Goal: Contribute content: Contribute content

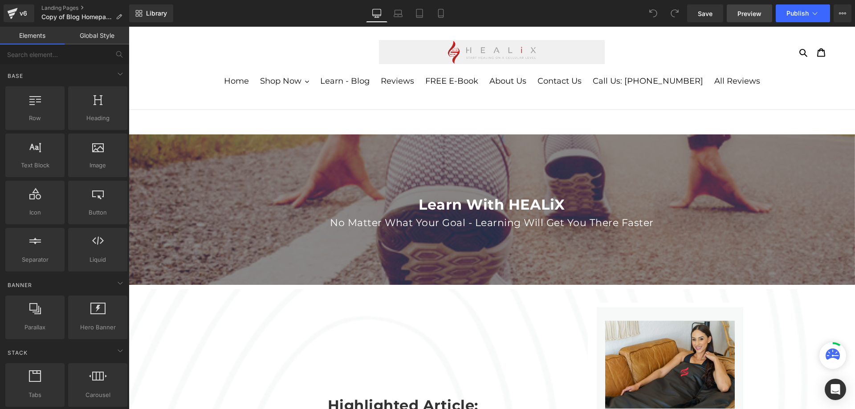
drag, startPoint x: 0, startPoint y: 0, endPoint x: 745, endPoint y: 19, distance: 745.3
click at [745, 19] on link "Preview" at bounding box center [749, 13] width 45 height 18
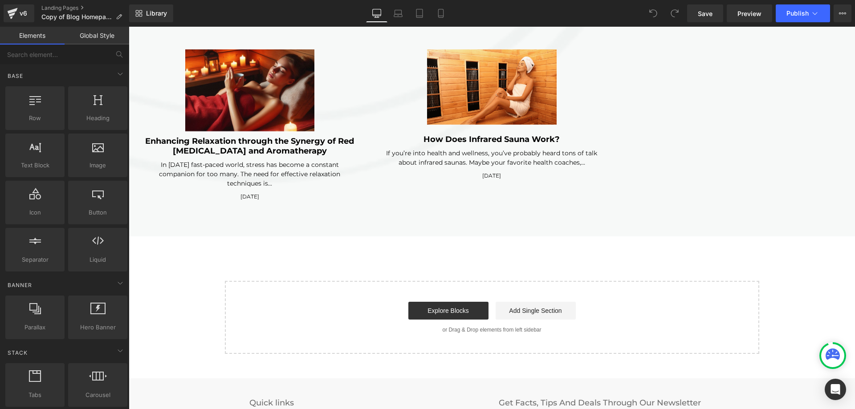
scroll to position [2360, 0]
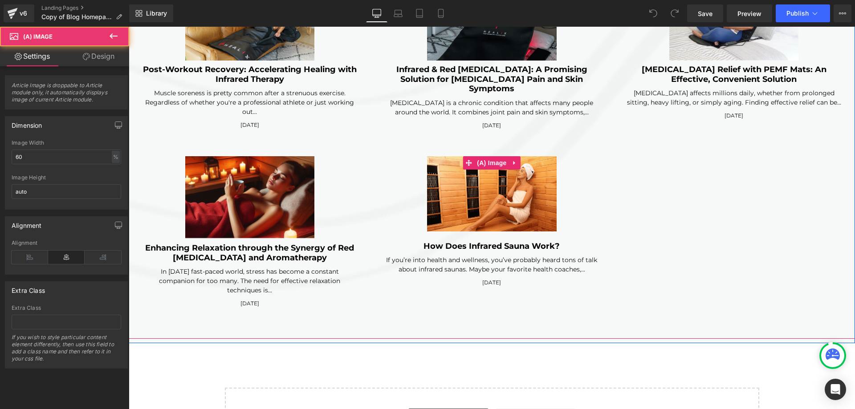
click img
click icon
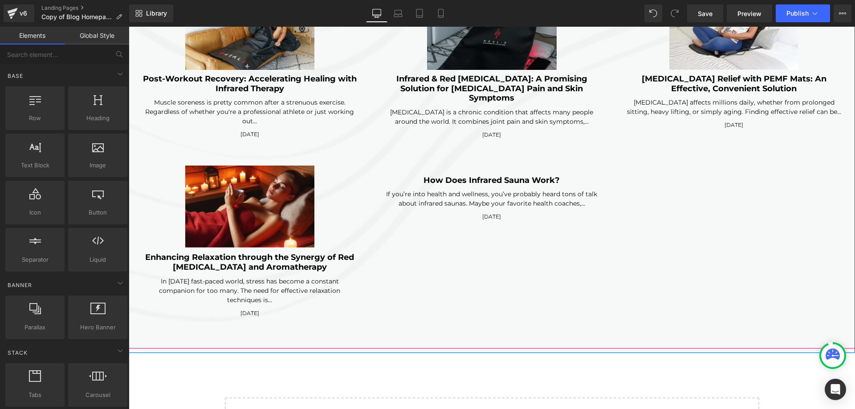
scroll to position [1476, 0]
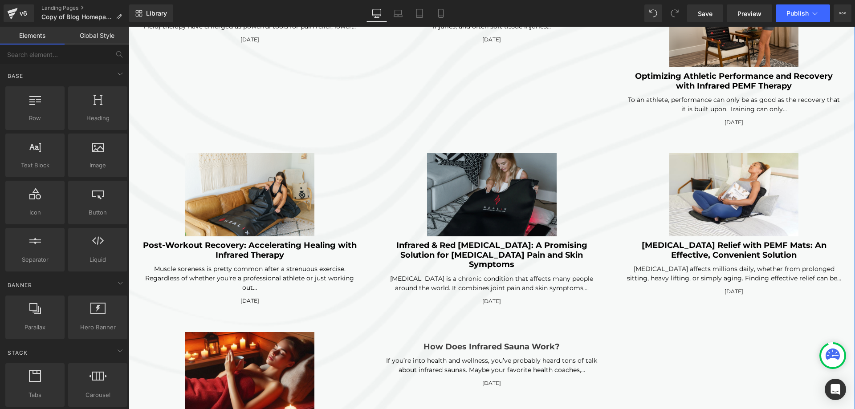
click div "How Does Infrared Sauna Work? (A) Title"
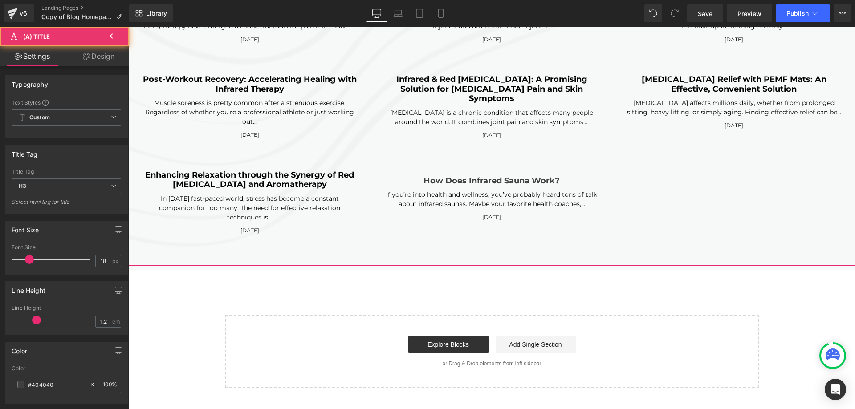
scroll to position [1342, 0]
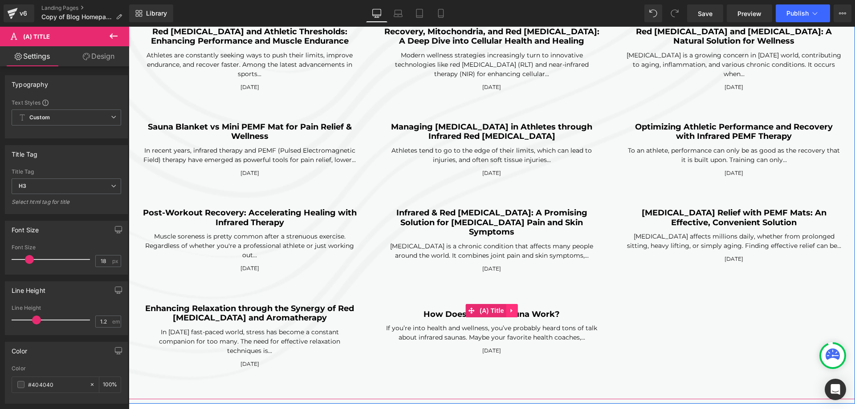
click icon
click link
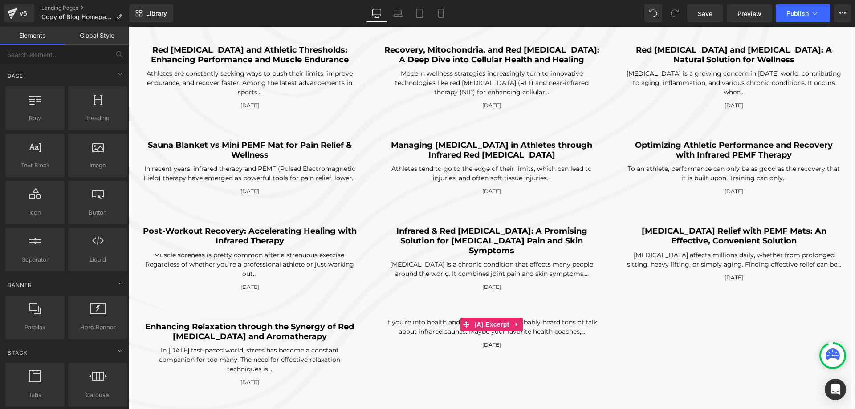
scroll to position [1220, 0]
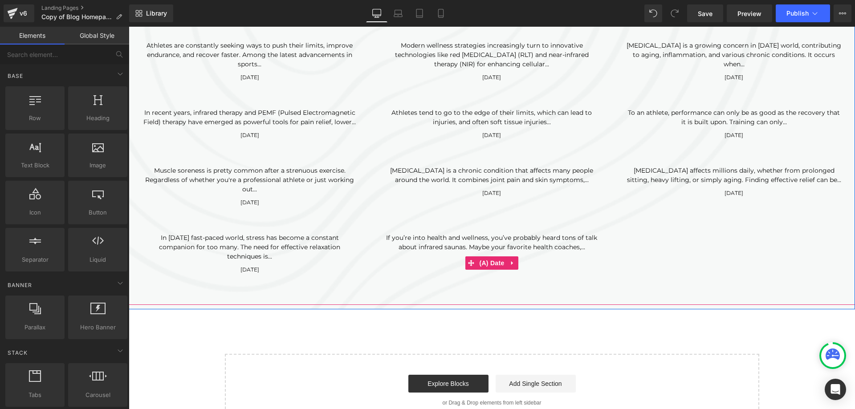
click div "If you’re into health and wellness, you’ve probably heard tons of talk about in…"
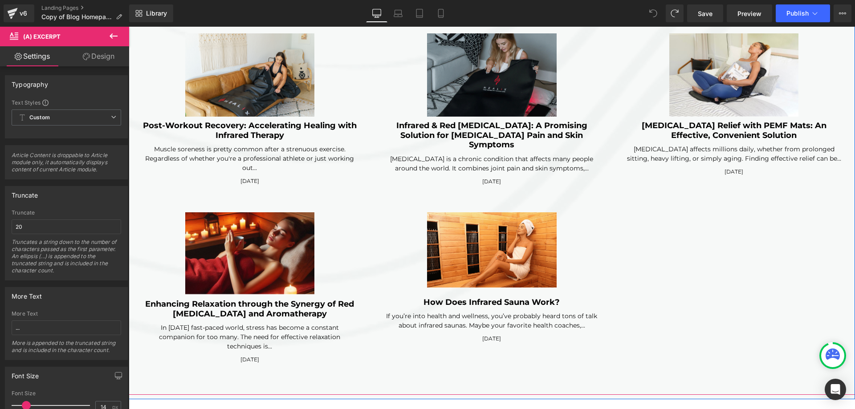
scroll to position [2327, 0]
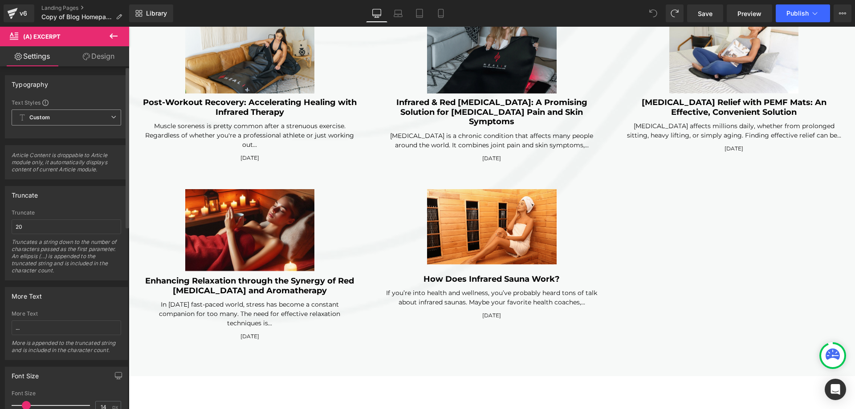
click at [108, 122] on span "Custom Setup Global Style" at bounding box center [67, 118] width 110 height 16
click at [108, 122] on span "Custom Setup Global Style" at bounding box center [65, 118] width 106 height 16
click at [87, 230] on input "20" at bounding box center [67, 227] width 110 height 15
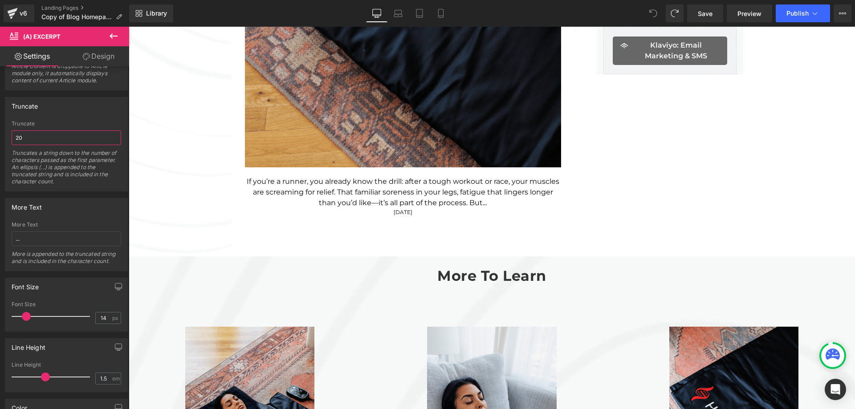
scroll to position [813, 0]
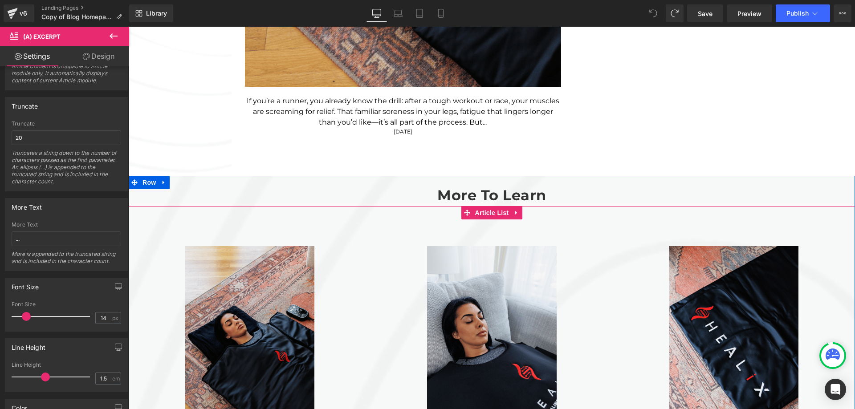
click div "(A) Image Infrared Heat for Runners: Reducing Soreness and Fatigue (A) Title If…"
click at [515, 213] on icon at bounding box center [516, 212] width 6 height 7
click div
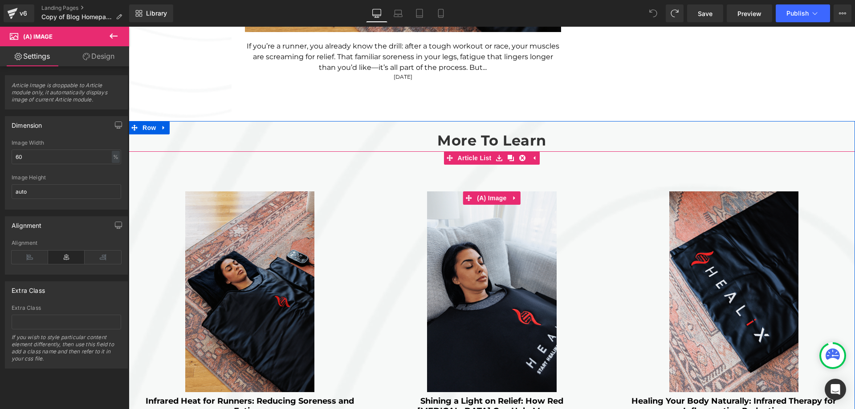
scroll to position [991, 0]
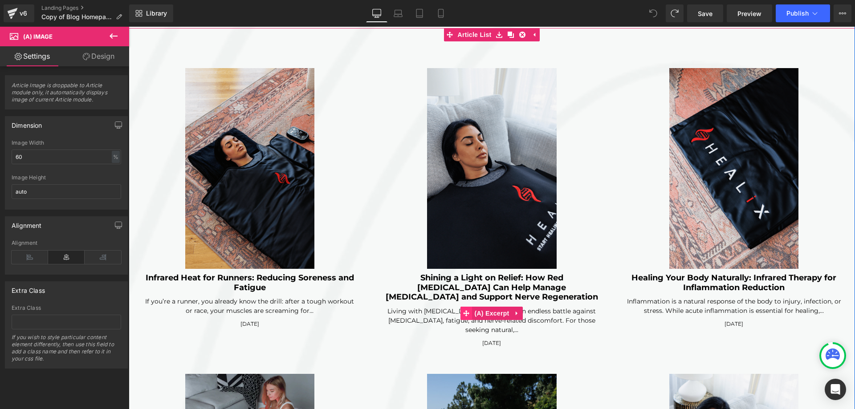
click icon
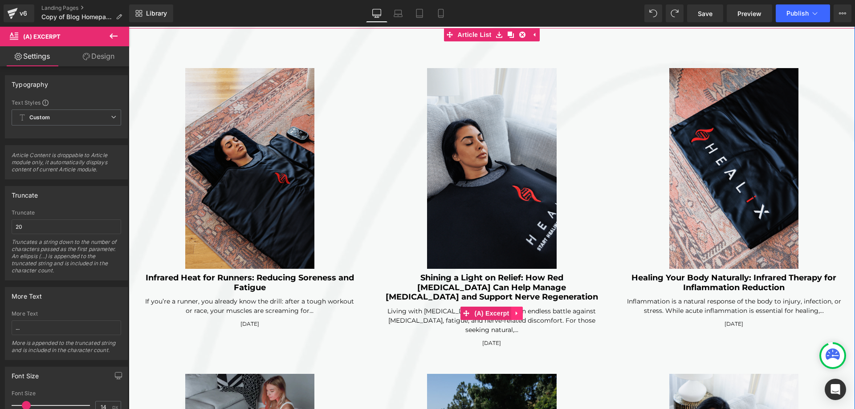
click link
click icon
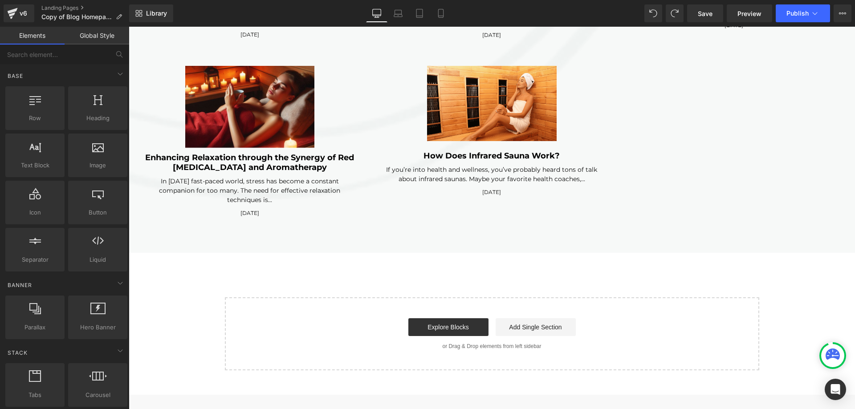
scroll to position [2371, 0]
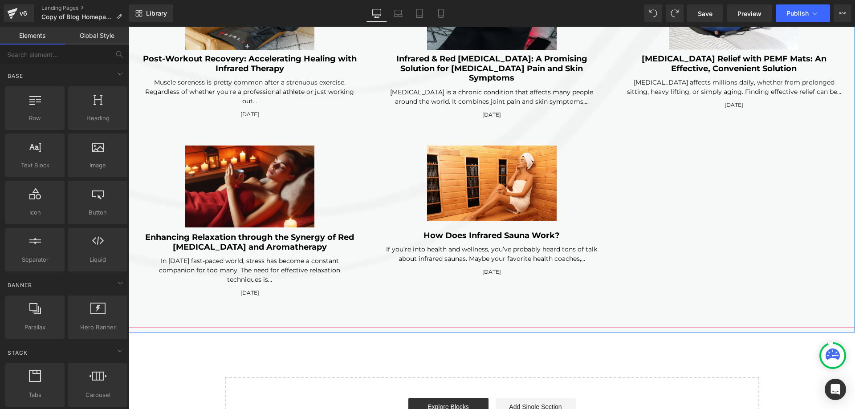
click div "(A) Image How Does Infrared Sauna Work? (A) Title If you’re into health and wel…"
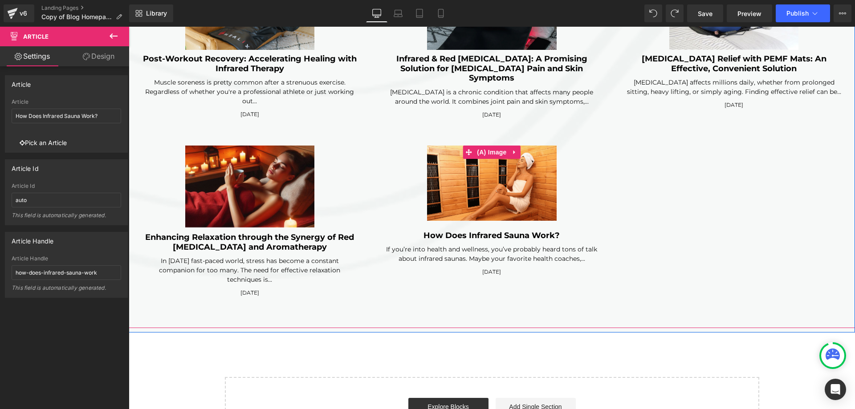
click div
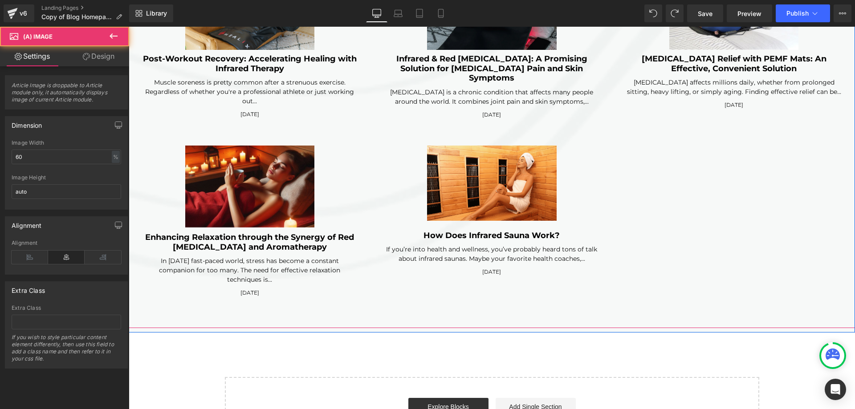
click div "(A) Image How Does Infrared Sauna Work? (A) Title If you’re into health and wel…"
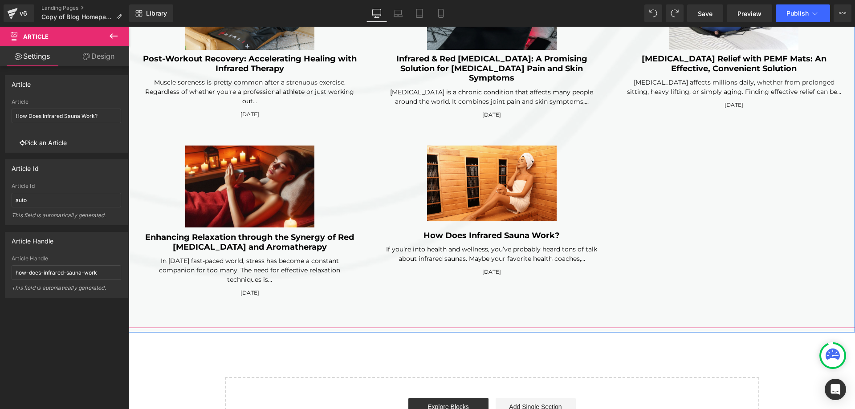
click div
click div "(A) Image How Does Infrared Sauna Work? (A) Title If you’re into health and wel…"
click div
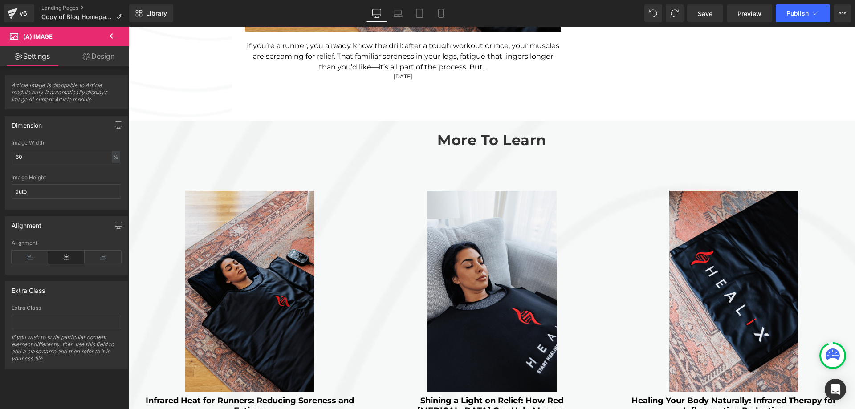
scroll to position [812, 0]
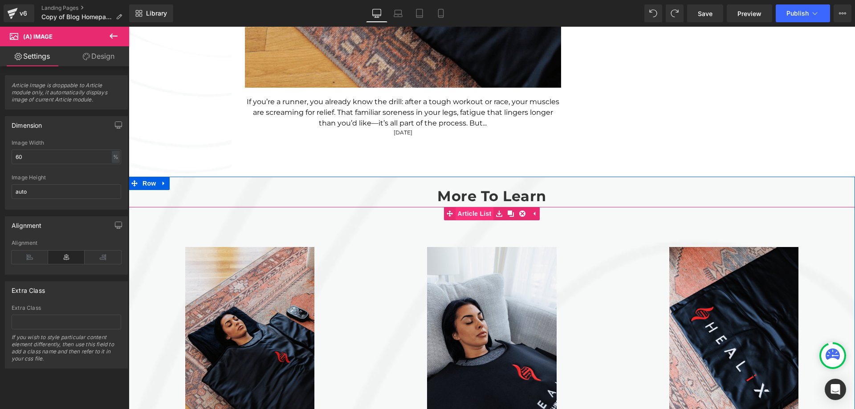
click at [469, 216] on span "Article List" at bounding box center [475, 213] width 38 height 13
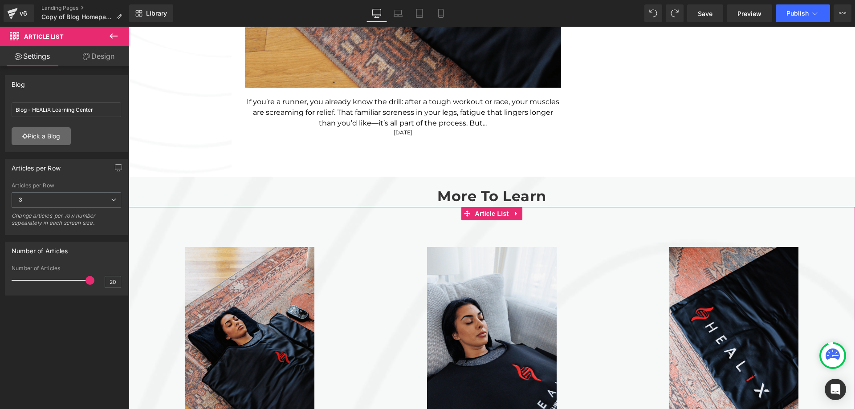
click at [59, 136] on link "Pick a Blog" at bounding box center [41, 136] width 59 height 18
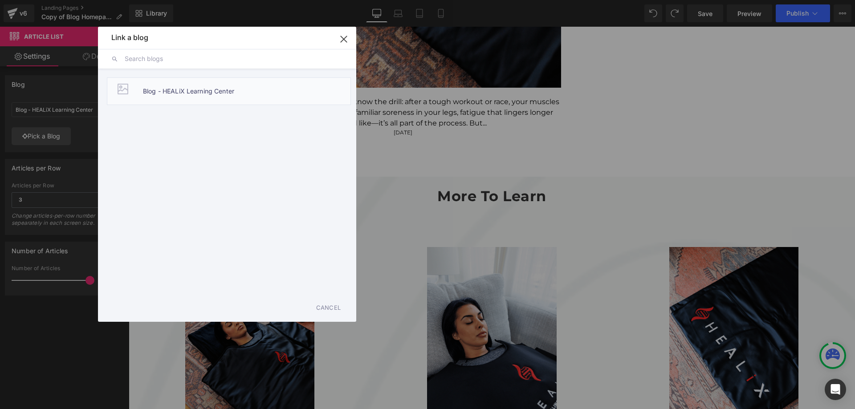
click at [127, 91] on div at bounding box center [123, 89] width 18 height 18
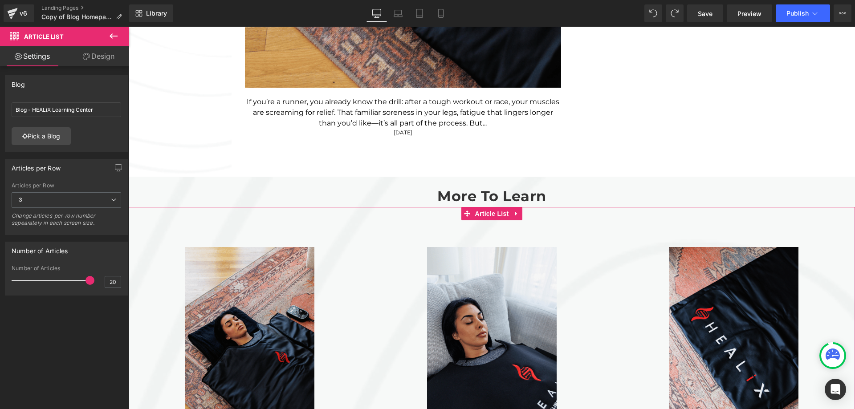
click at [113, 65] on link "Design" at bounding box center [98, 56] width 65 height 20
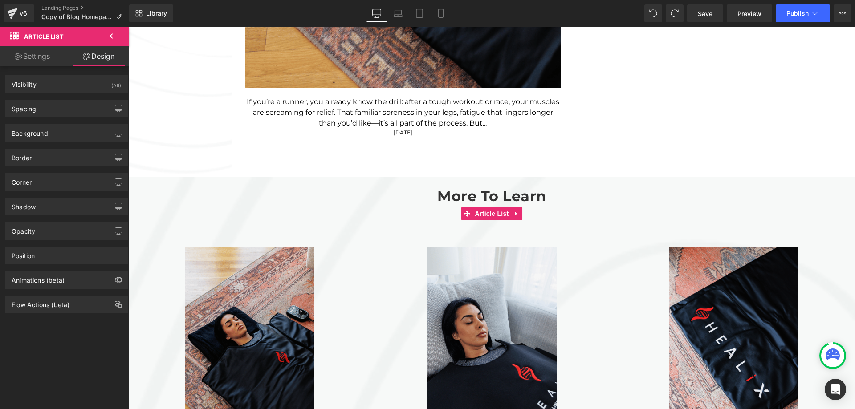
click at [45, 61] on link "Settings" at bounding box center [32, 56] width 65 height 20
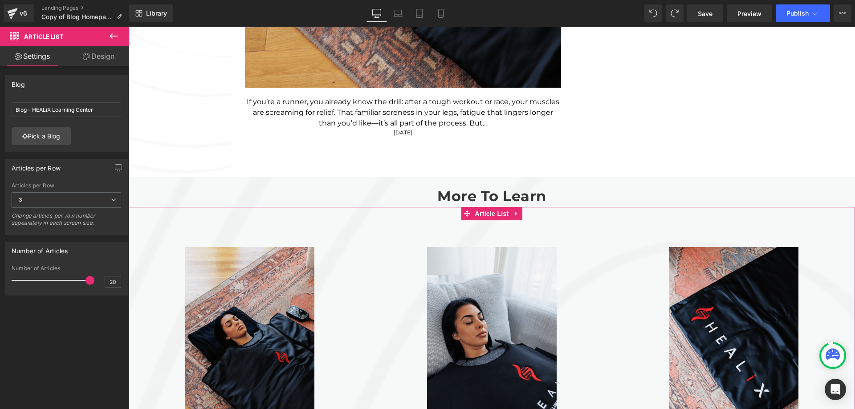
click at [21, 56] on link "Settings" at bounding box center [32, 56] width 65 height 20
click at [113, 37] on icon at bounding box center [114, 35] width 8 height 5
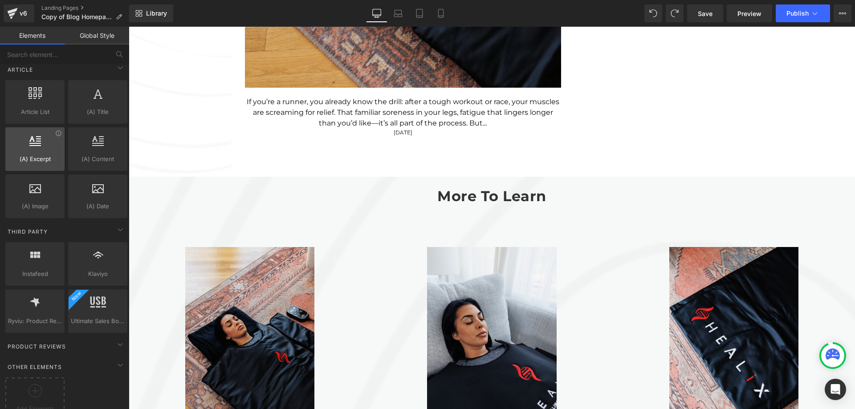
scroll to position [1666, 0]
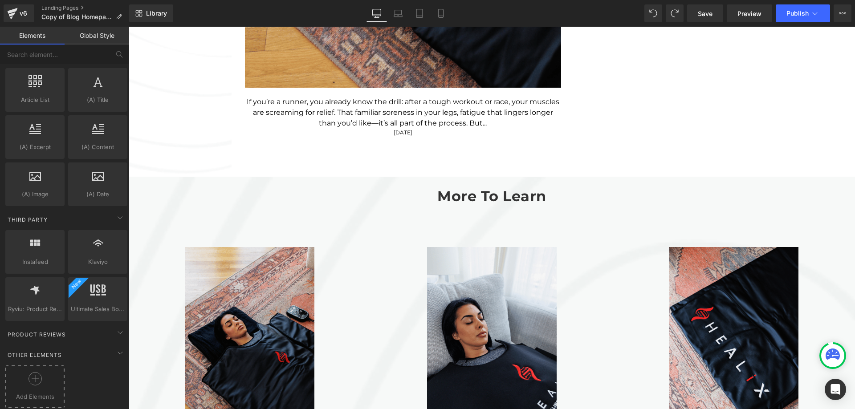
click at [33, 381] on div at bounding box center [35, 382] width 55 height 20
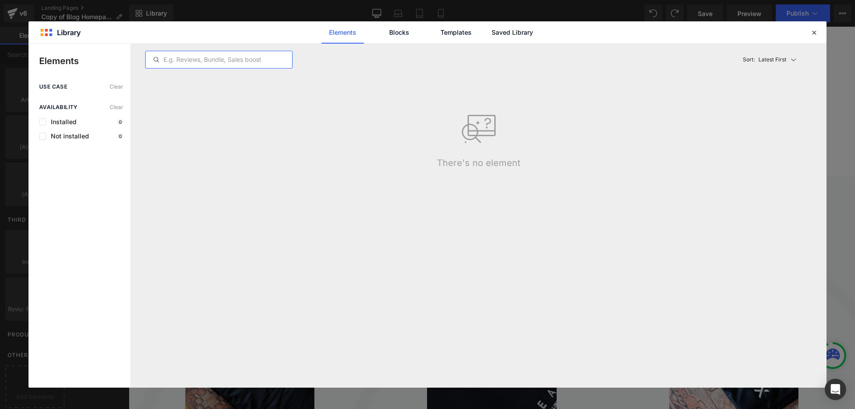
click at [206, 63] on input "text" at bounding box center [219, 59] width 147 height 11
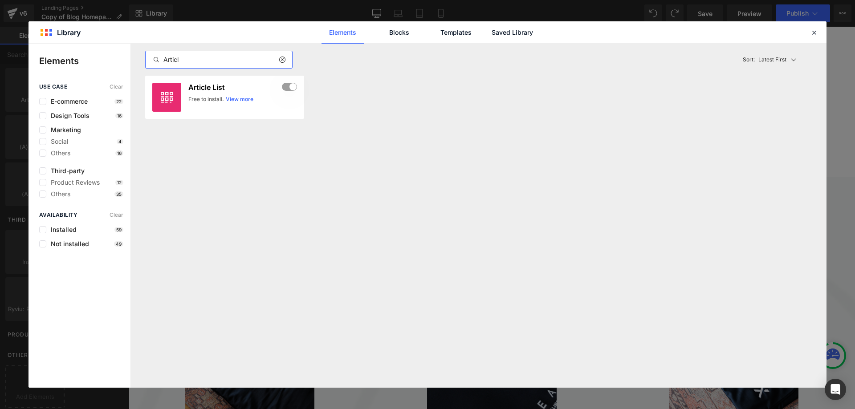
type input "Article"
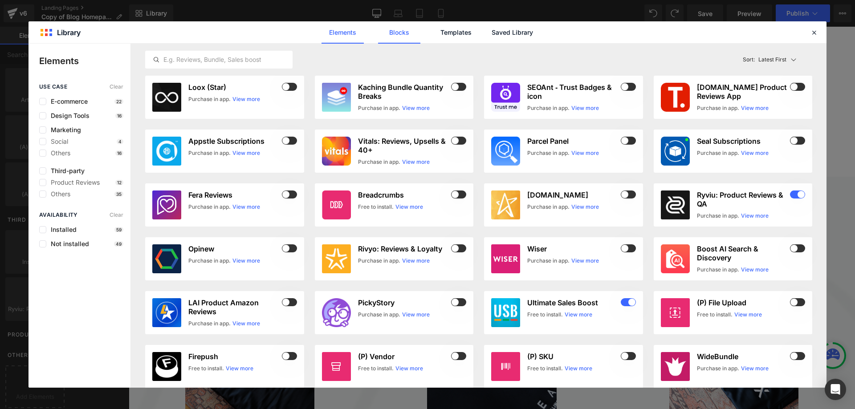
click at [491, 37] on link "Blocks" at bounding box center [512, 32] width 42 height 22
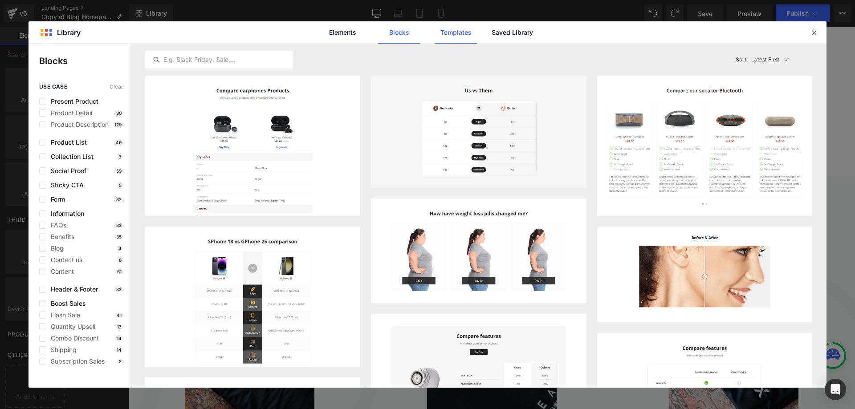
click at [447, 37] on link "Templates" at bounding box center [456, 32] width 42 height 22
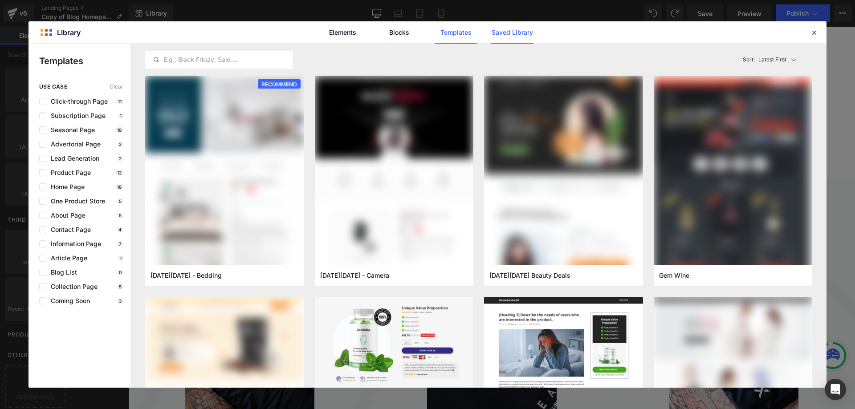
click at [525, 38] on link "Saved Library" at bounding box center [512, 32] width 42 height 22
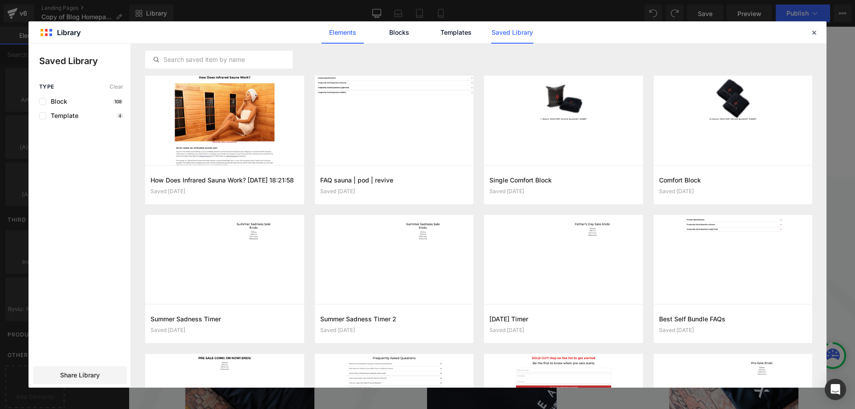
click at [435, 40] on link "Elements" at bounding box center [456, 32] width 42 height 22
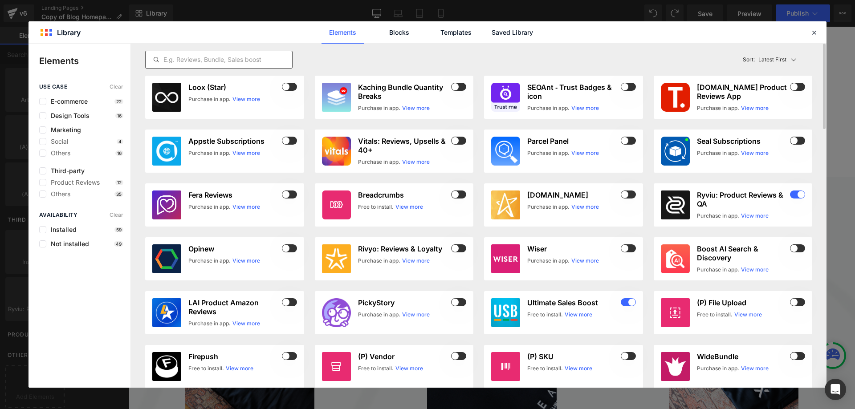
click at [241, 57] on input "text" at bounding box center [219, 59] width 147 height 11
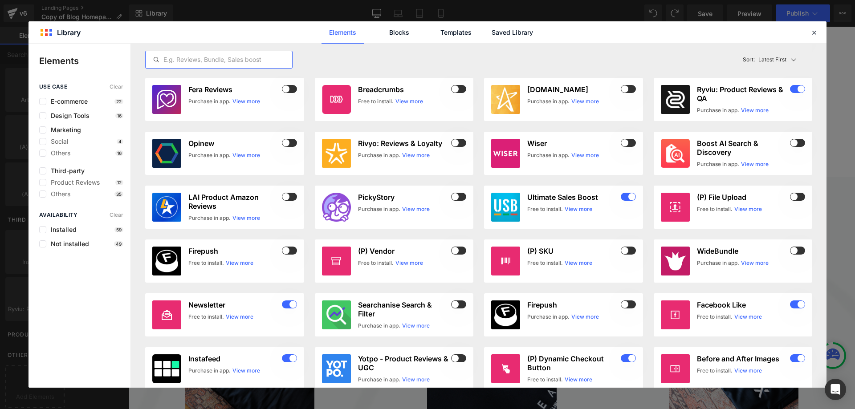
scroll to position [0, 0]
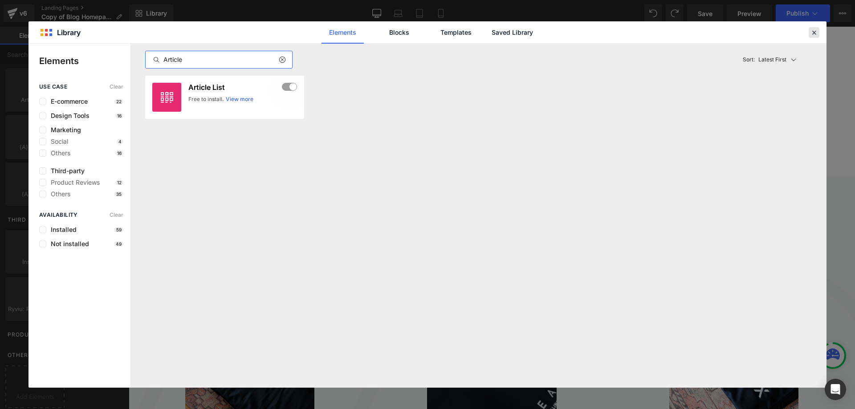
type input "Article"
click at [816, 33] on icon at bounding box center [814, 33] width 8 height 8
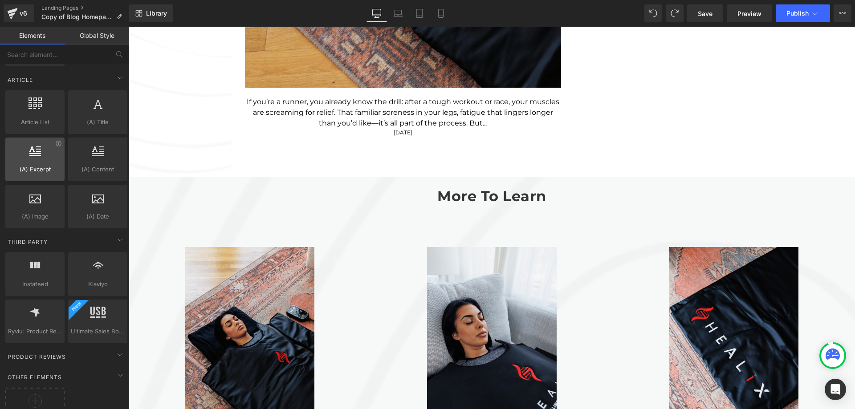
scroll to position [1622, 0]
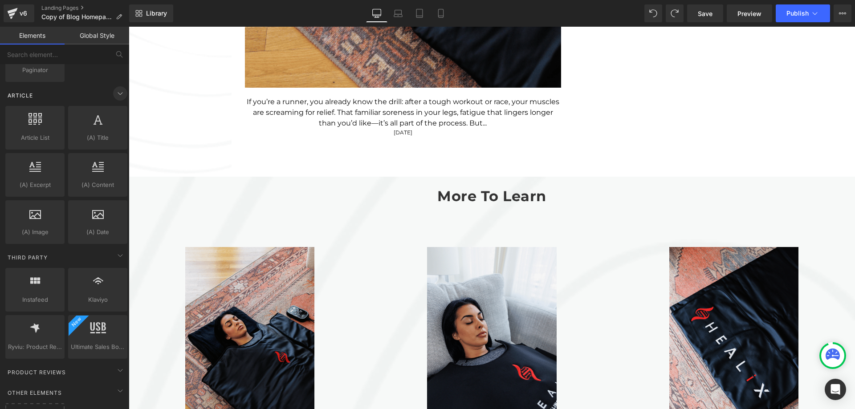
click at [120, 96] on icon at bounding box center [120, 93] width 11 height 11
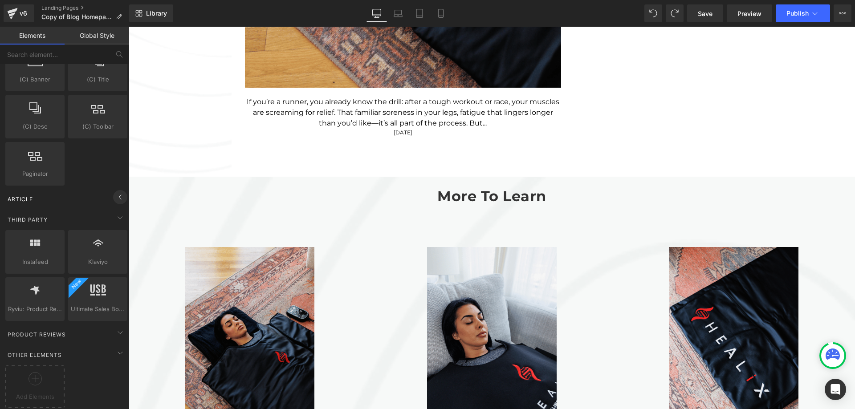
scroll to position [1525, 0]
click at [118, 192] on icon at bounding box center [120, 197] width 11 height 11
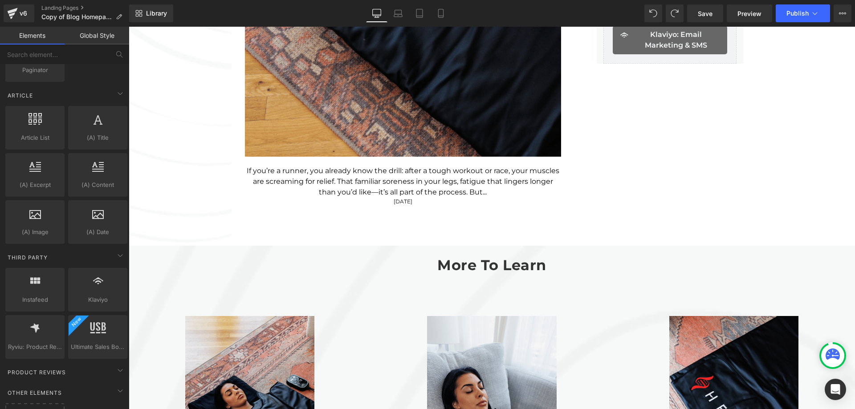
scroll to position [891, 0]
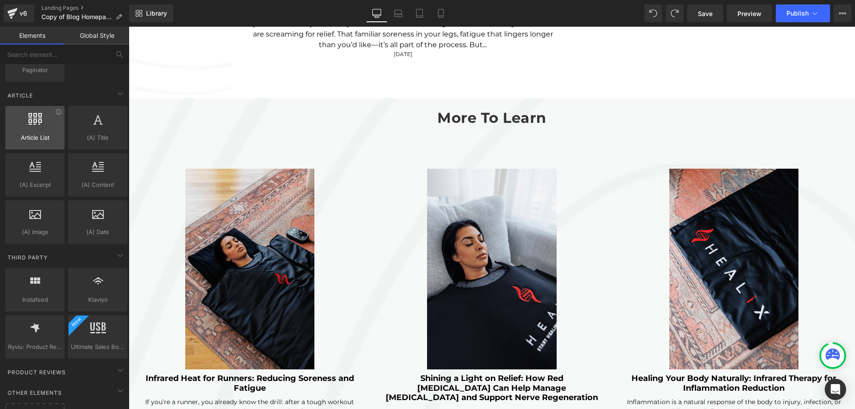
click at [44, 128] on div at bounding box center [35, 123] width 54 height 20
click at [29, 142] on span "Article List" at bounding box center [35, 137] width 54 height 9
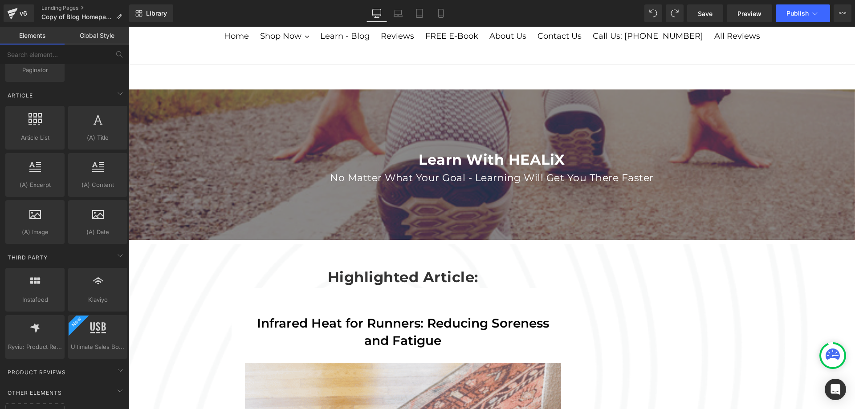
scroll to position [0, 0]
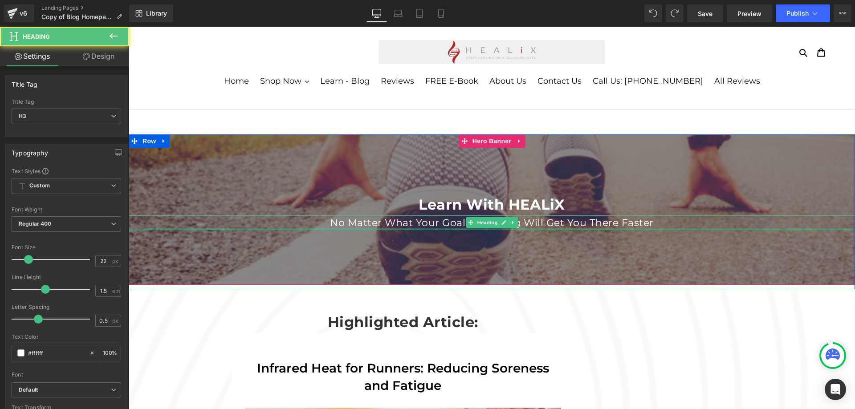
drag, startPoint x: 652, startPoint y: 228, endPoint x: 337, endPoint y: 204, distance: 316.6
click at [337, 204] on span "Learn With HEALiX Heading No Matter What Your Goal - Learning Will Get You Ther…" at bounding box center [492, 214] width 726 height 58
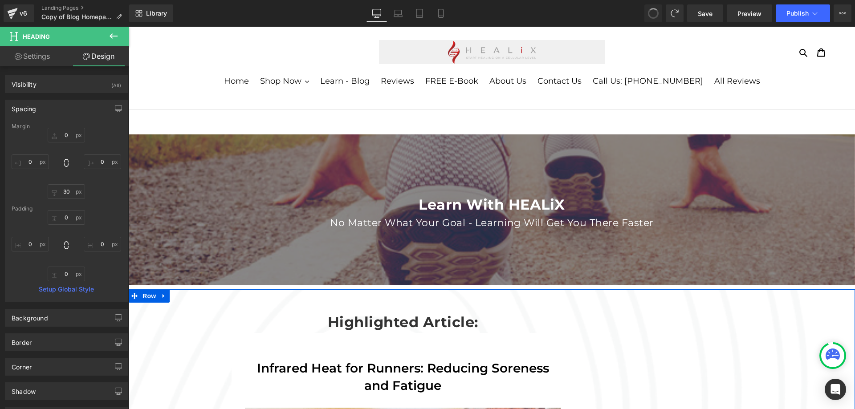
type input "0"
type input "30"
type input "0"
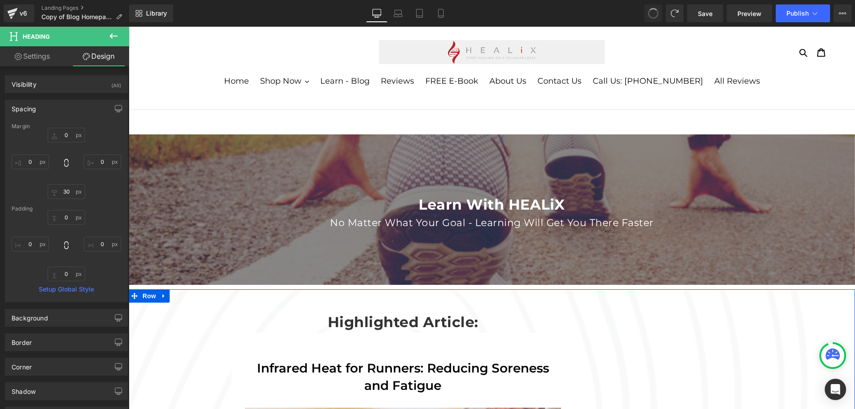
type input "0"
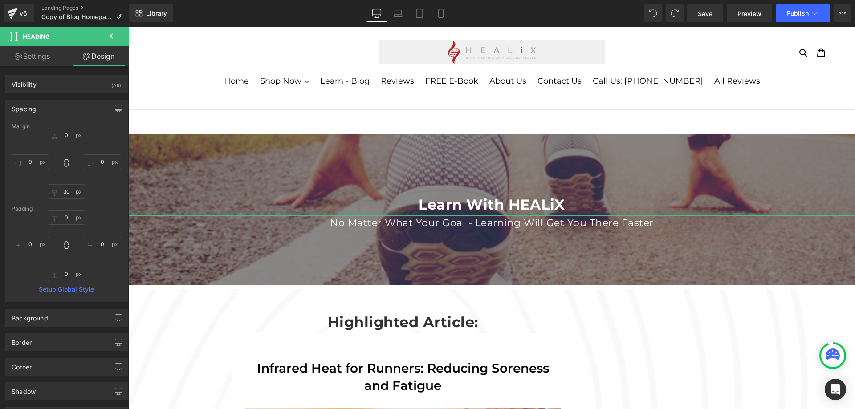
click at [32, 55] on link "Settings" at bounding box center [32, 56] width 65 height 20
type input "100"
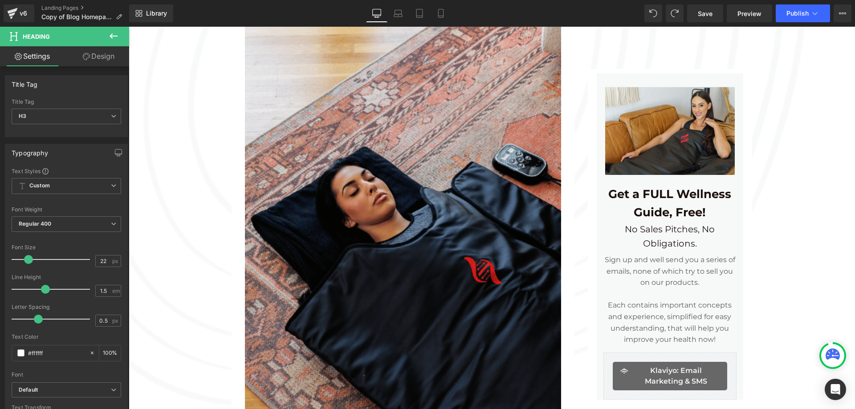
scroll to position [534, 0]
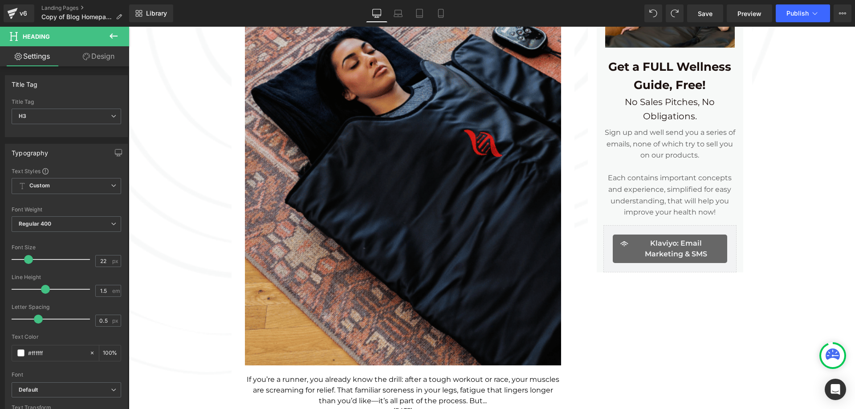
click at [709, 326] on div "Image Get a FULL Wellness Guide, Free! Text Block No Sales Pitches, No Obligati…" at bounding box center [670, 106] width 178 height 677
